Goal: Transaction & Acquisition: Purchase product/service

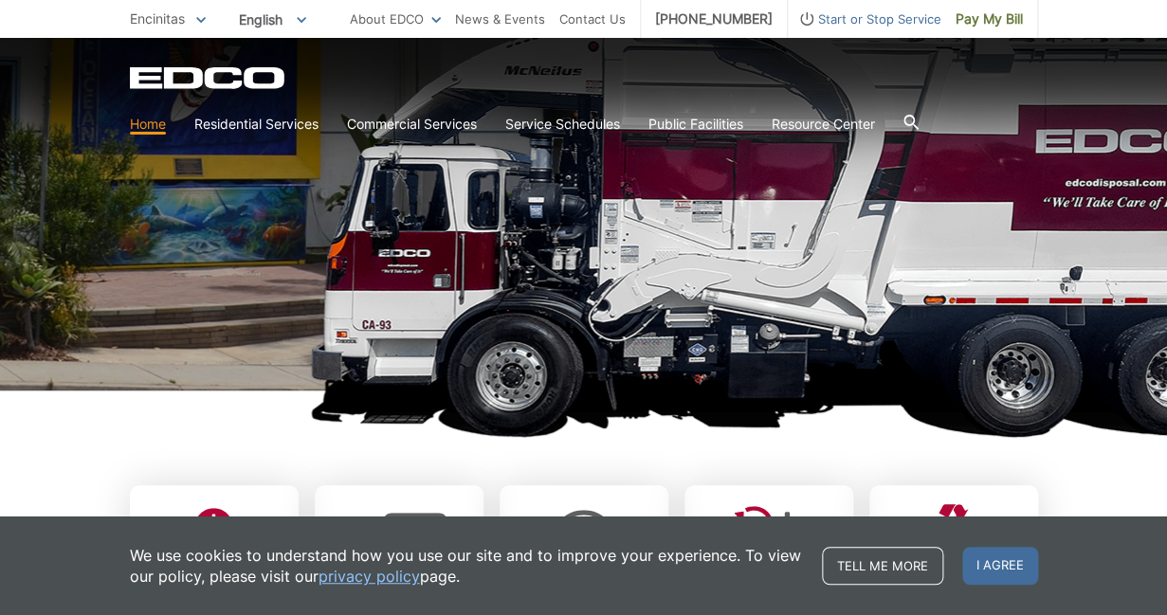
scroll to position [235, 0]
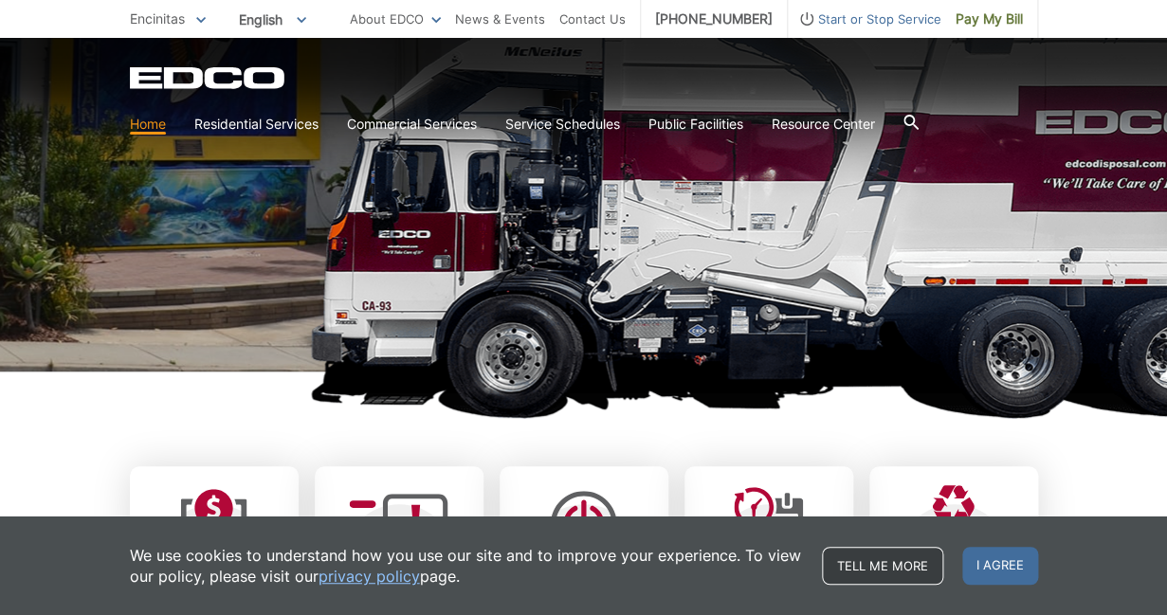
click at [845, 556] on link "Tell me more" at bounding box center [882, 566] width 121 height 38
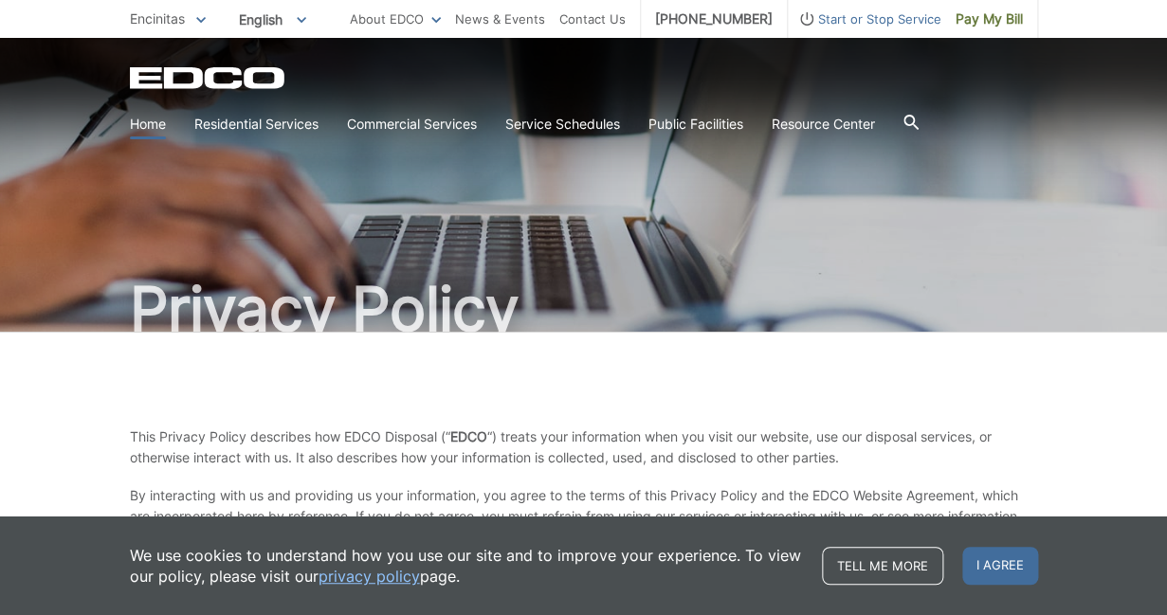
click at [142, 122] on link "Home" at bounding box center [148, 124] width 36 height 21
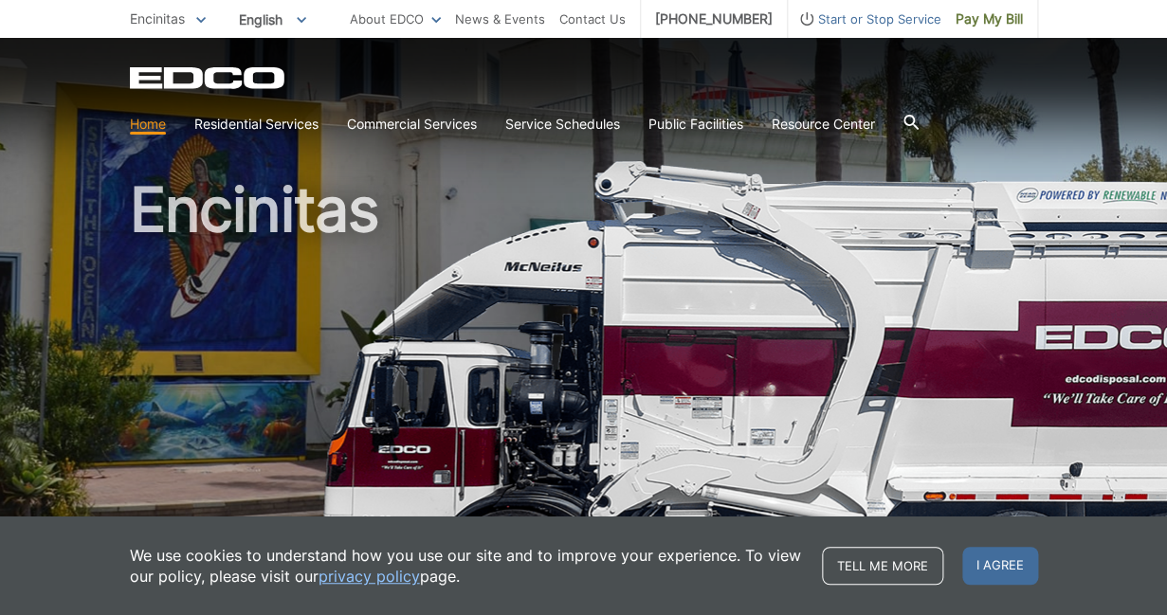
scroll to position [16, 0]
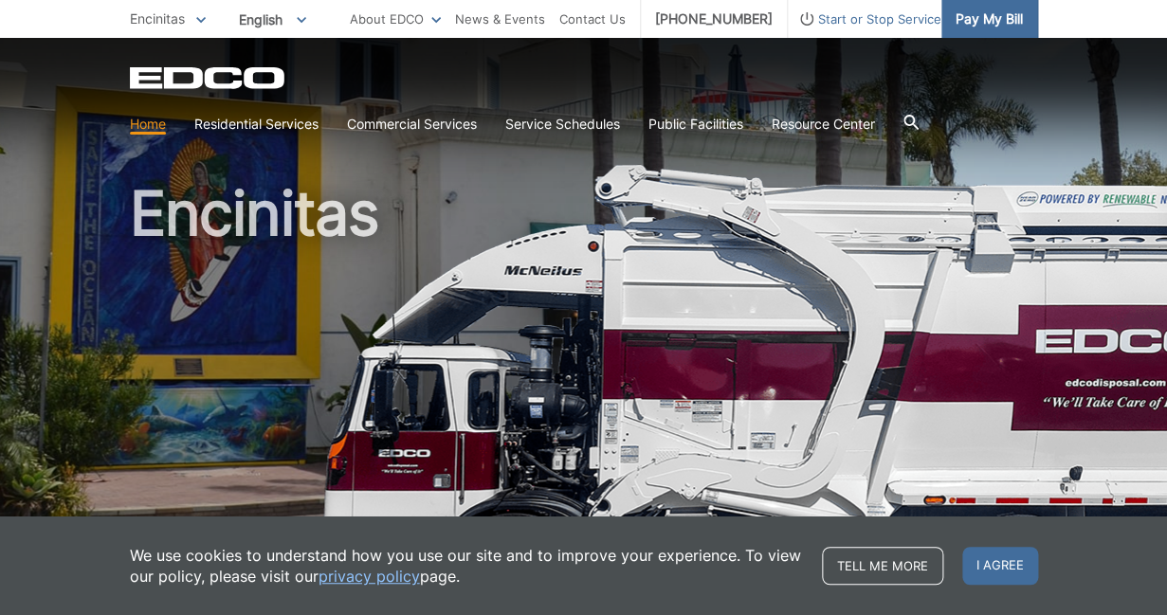
click at [1001, 26] on span "Pay My Bill" at bounding box center [988, 19] width 67 height 21
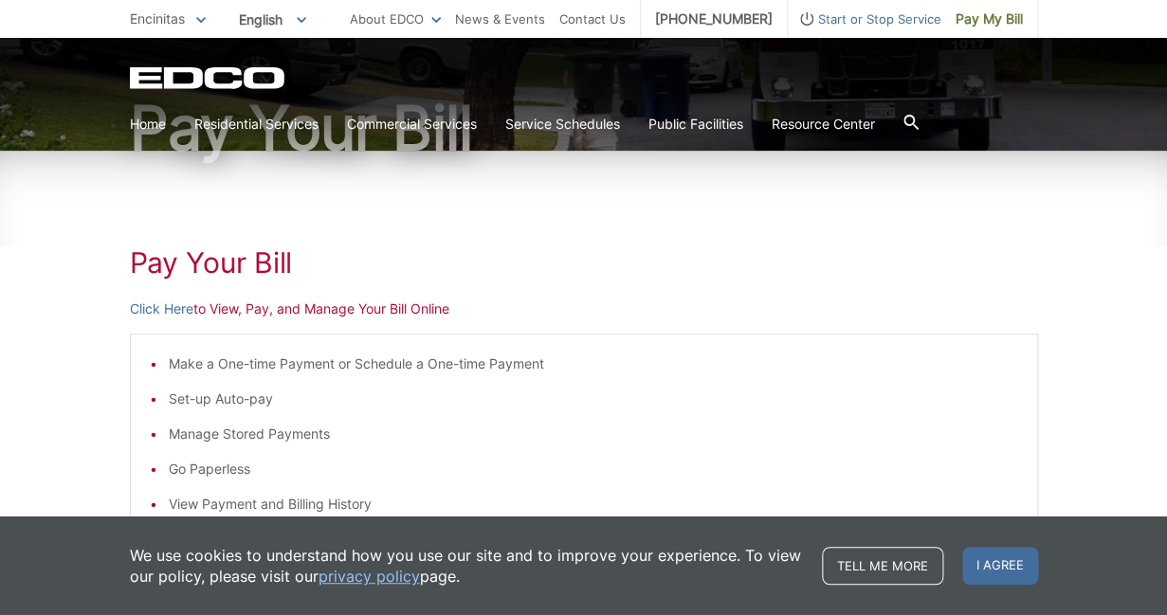
scroll to position [218, 0]
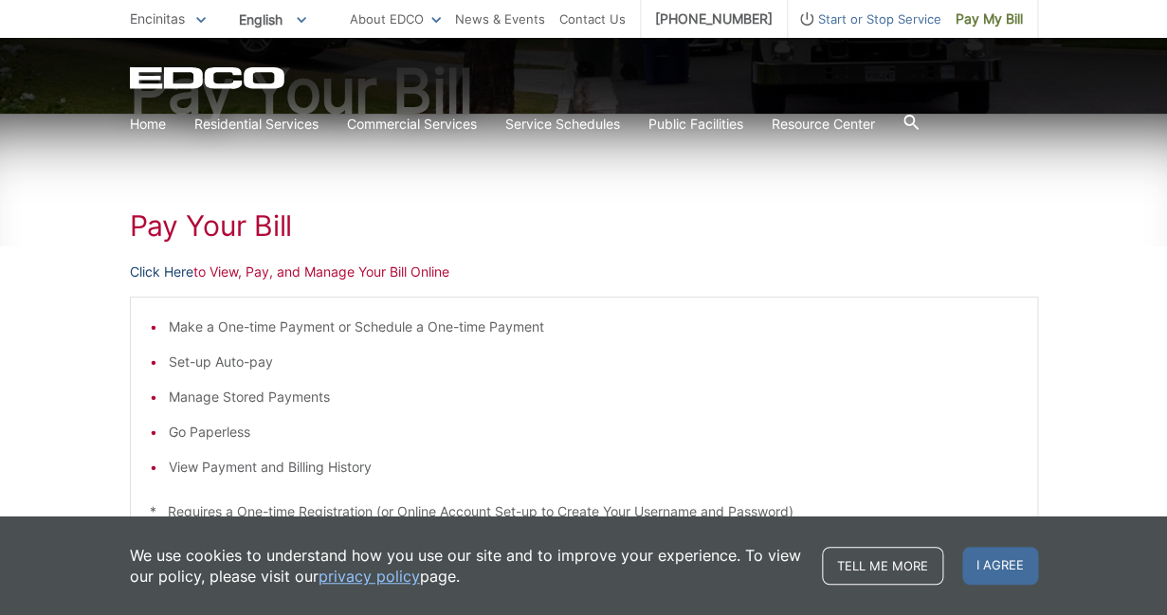
click at [169, 274] on link "Click Here" at bounding box center [161, 272] width 63 height 21
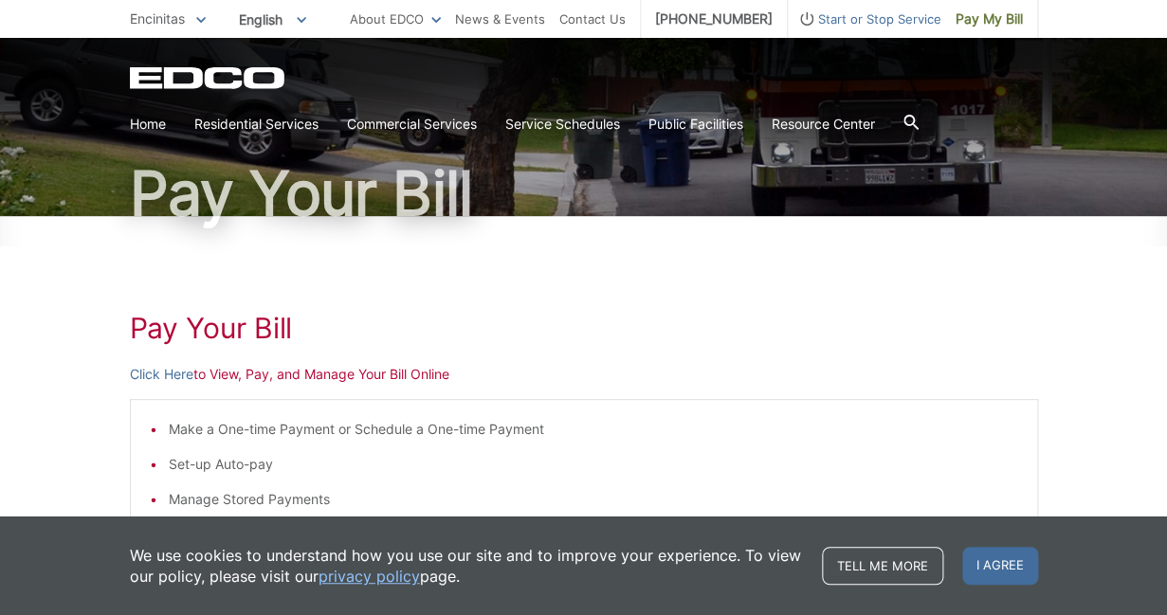
scroll to position [0, 0]
